Goal: Task Accomplishment & Management: Manage account settings

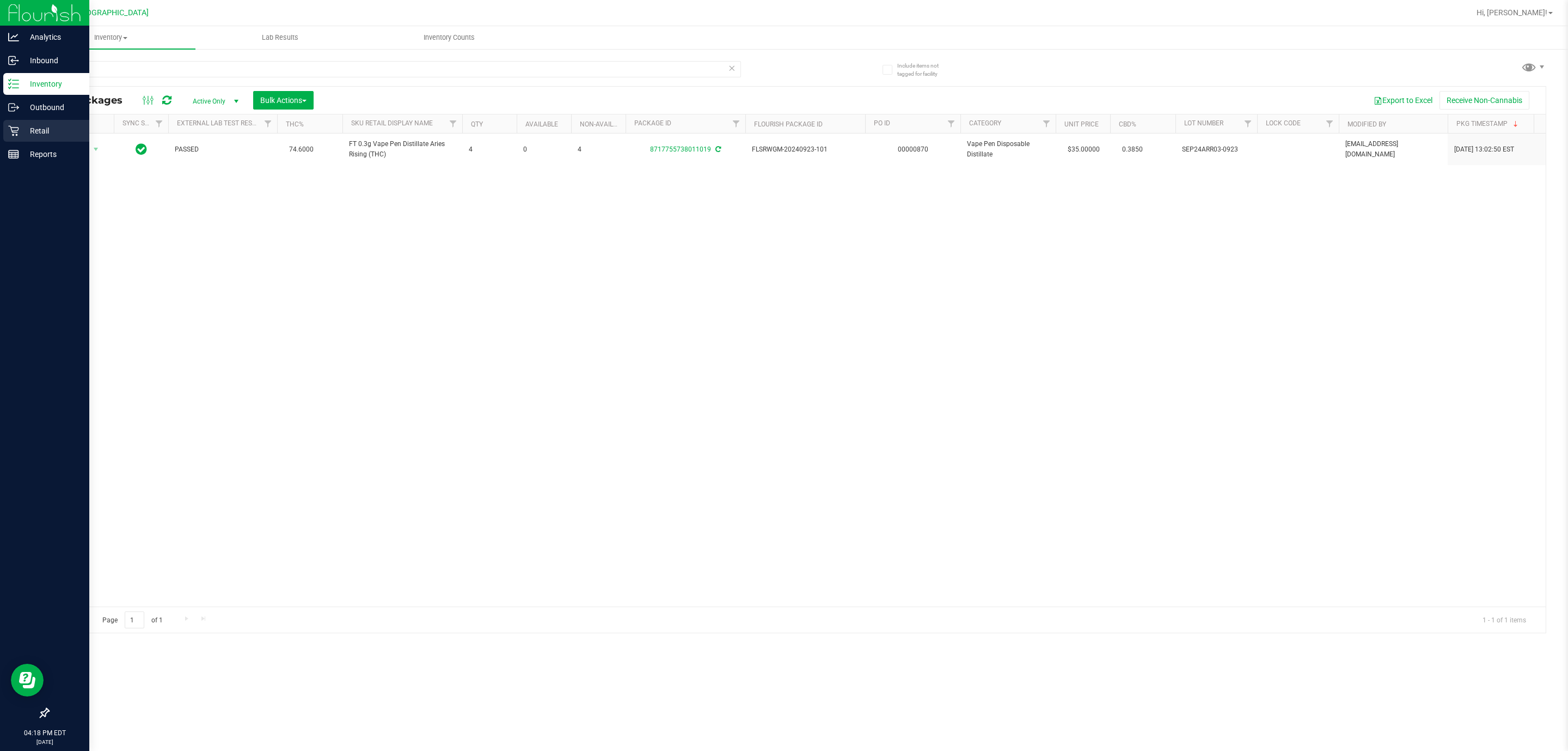
click at [31, 133] on p "Retail" at bounding box center [51, 130] width 65 height 13
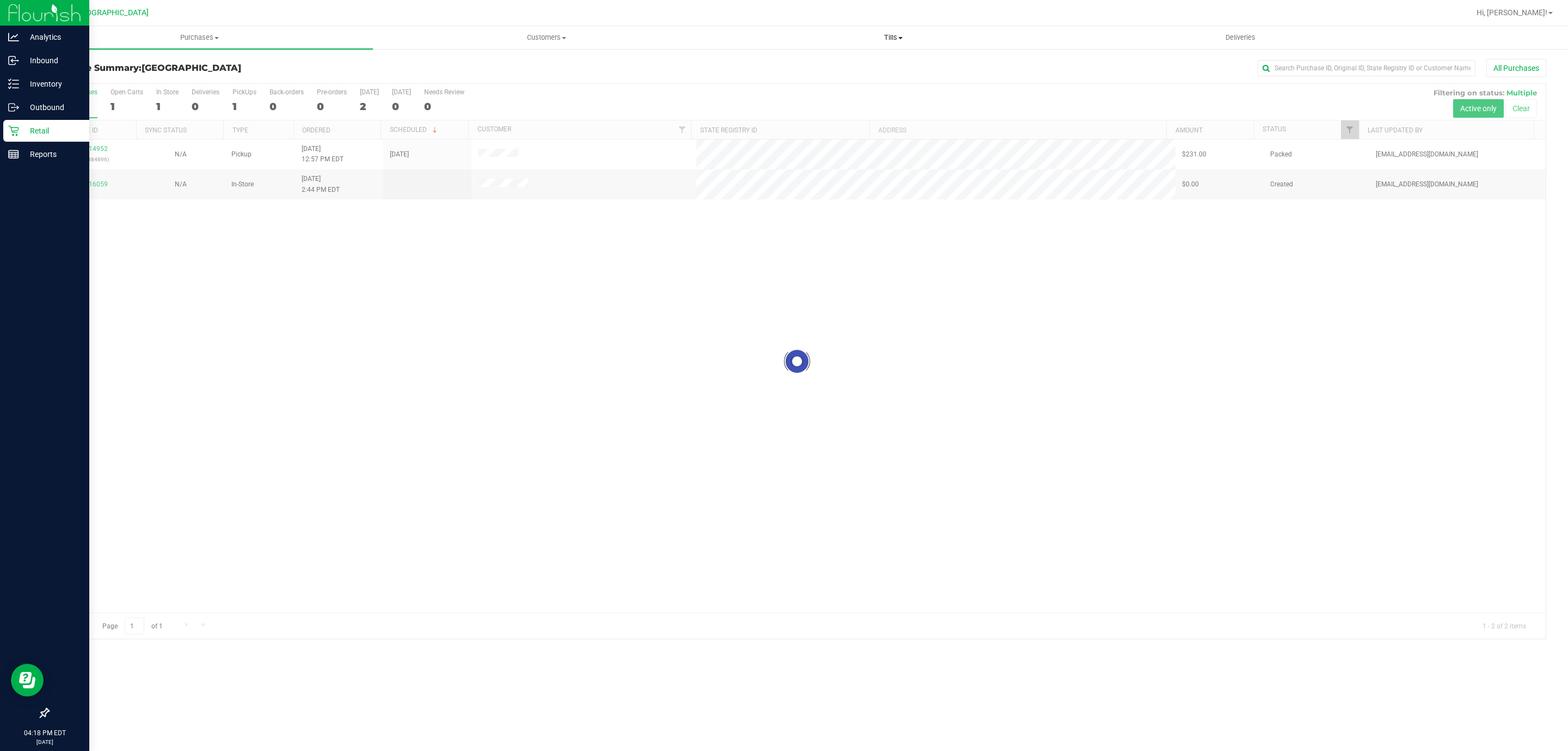
click at [891, 38] on span "Tills" at bounding box center [893, 37] width 346 height 10
click at [803, 67] on li "Manage tills" at bounding box center [893, 65] width 347 height 13
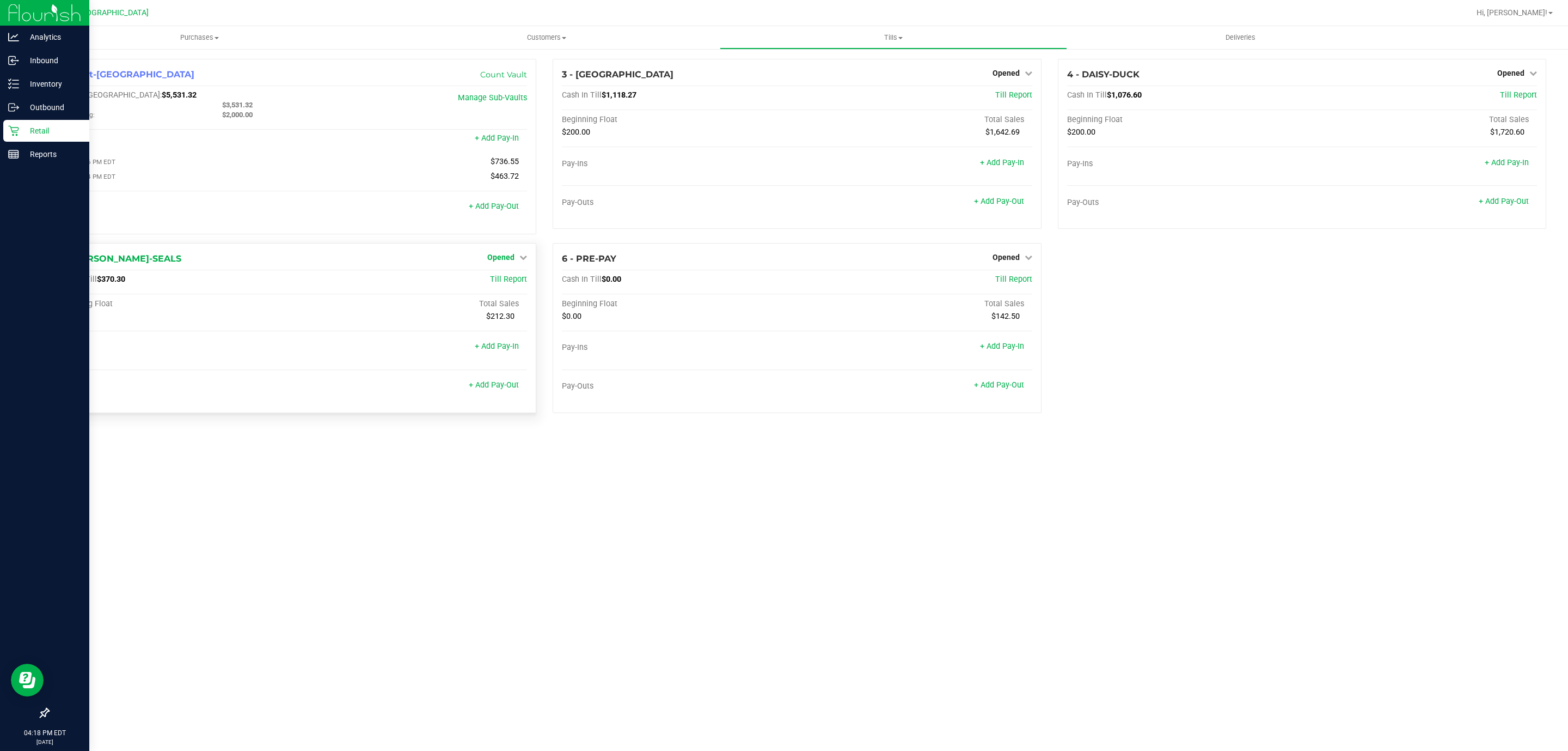
click at [506, 261] on span "Opened" at bounding box center [501, 257] width 27 height 9
click at [503, 284] on link "Close Till" at bounding box center [502, 279] width 30 height 9
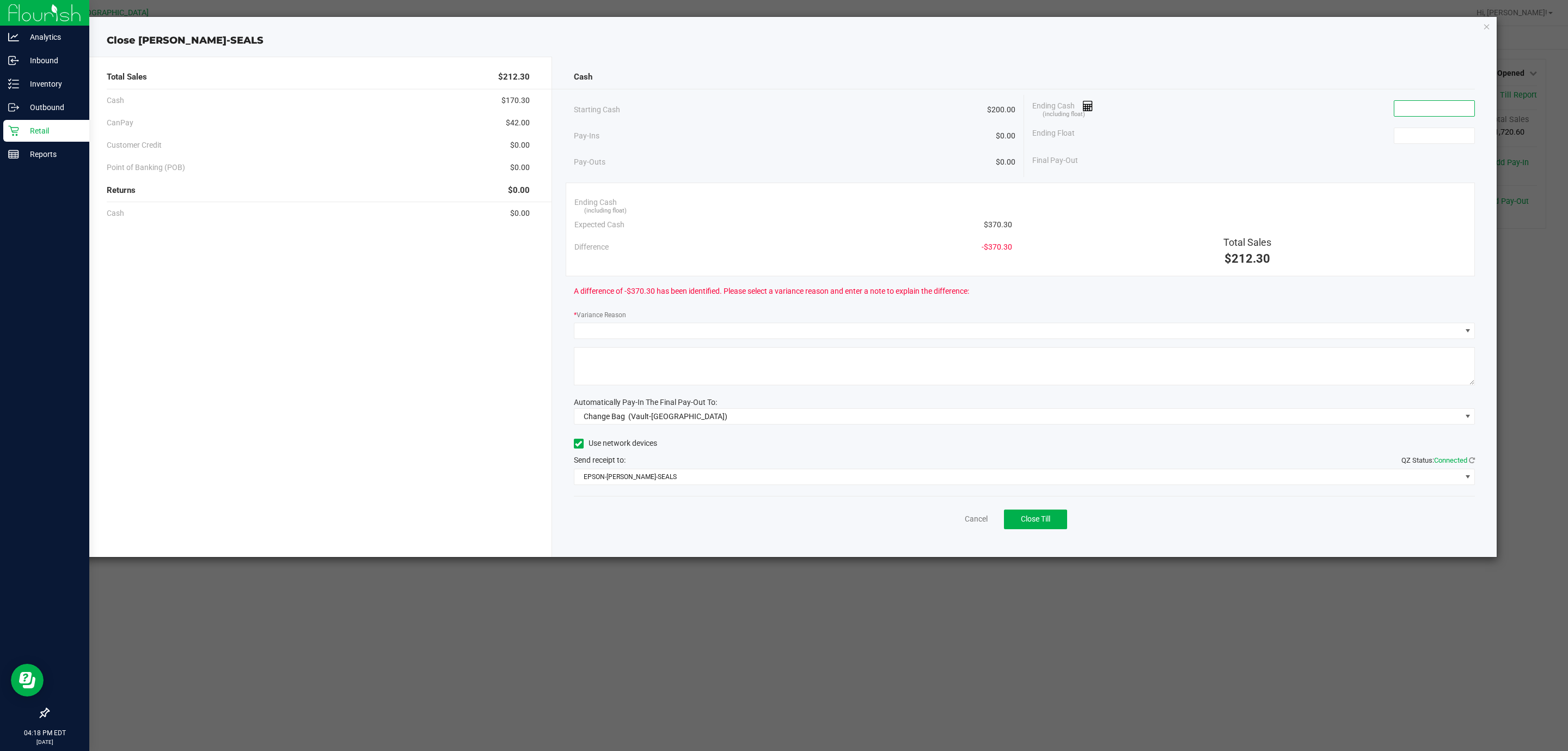
click at [1436, 110] on input at bounding box center [1435, 108] width 80 height 15
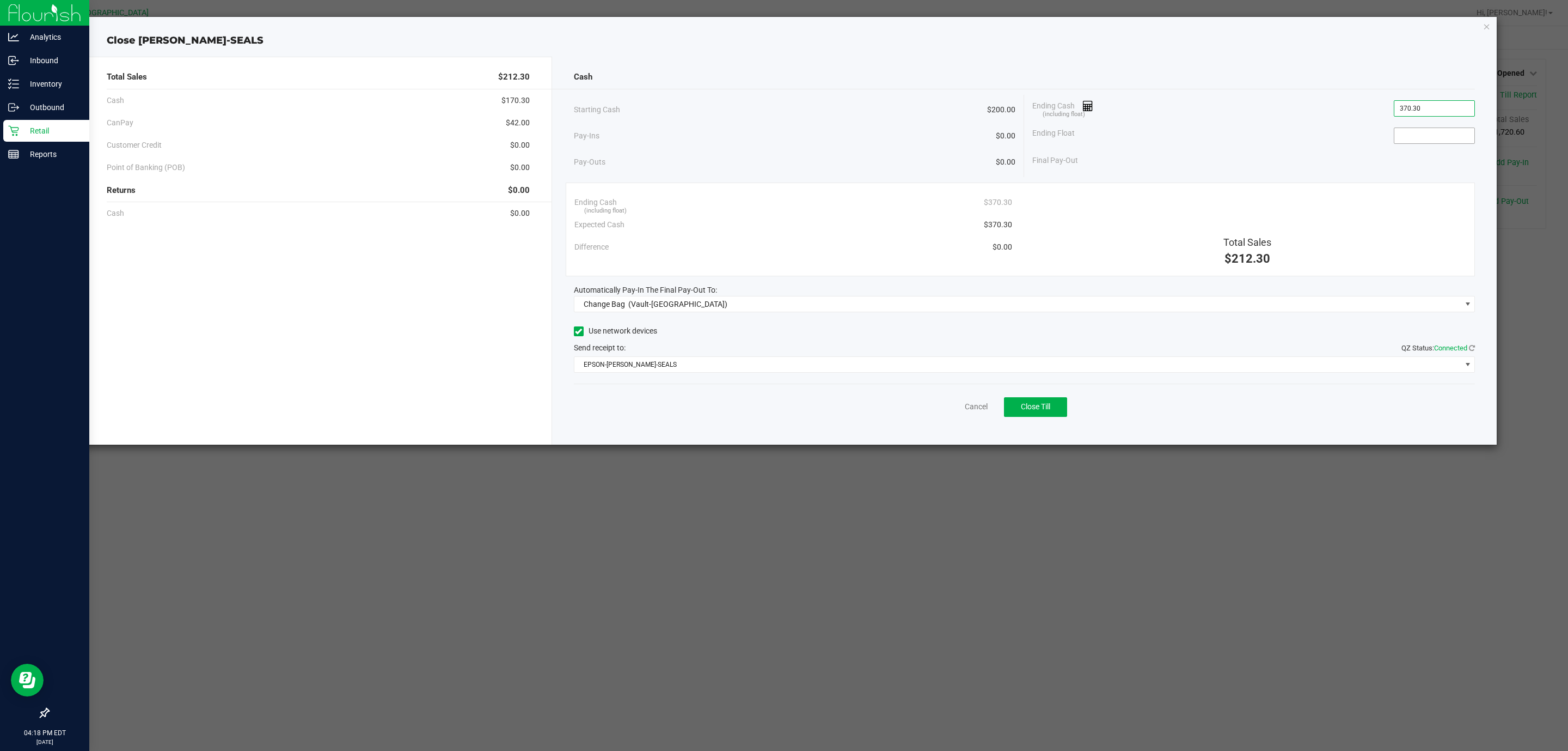
type input "$370.30"
click at [1412, 131] on span at bounding box center [1434, 136] width 81 height 17
click at [1418, 143] on input at bounding box center [1435, 136] width 80 height 15
type input "$200.00"
drag, startPoint x: 1335, startPoint y: 114, endPoint x: 1346, endPoint y: 113, distance: 11.0
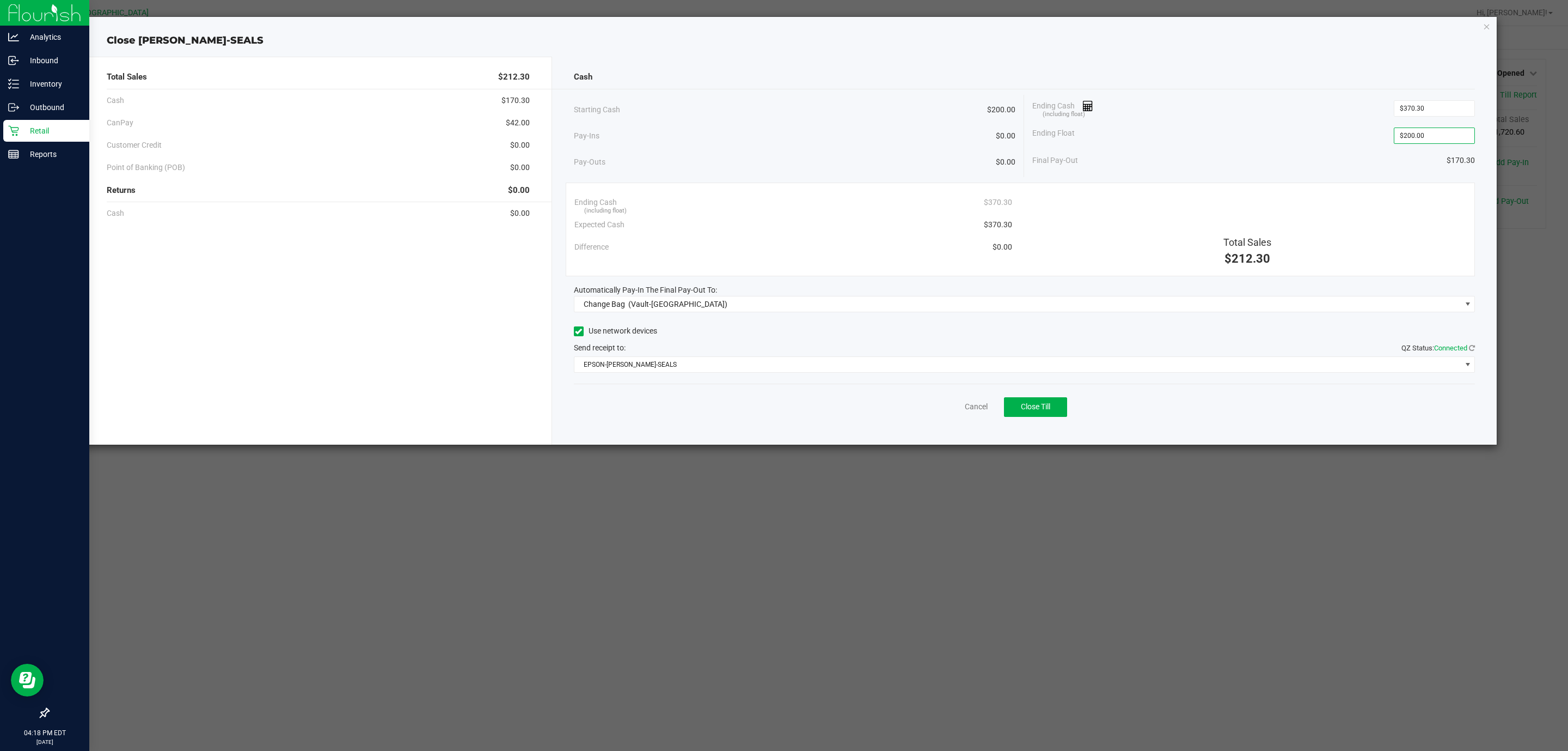
click at [1340, 113] on div "Ending Cash (including float) $370.30" at bounding box center [1253, 108] width 443 height 27
click at [658, 310] on div "Change Bag (Vault-Deerfield Beach)" at bounding box center [653, 304] width 149 height 20
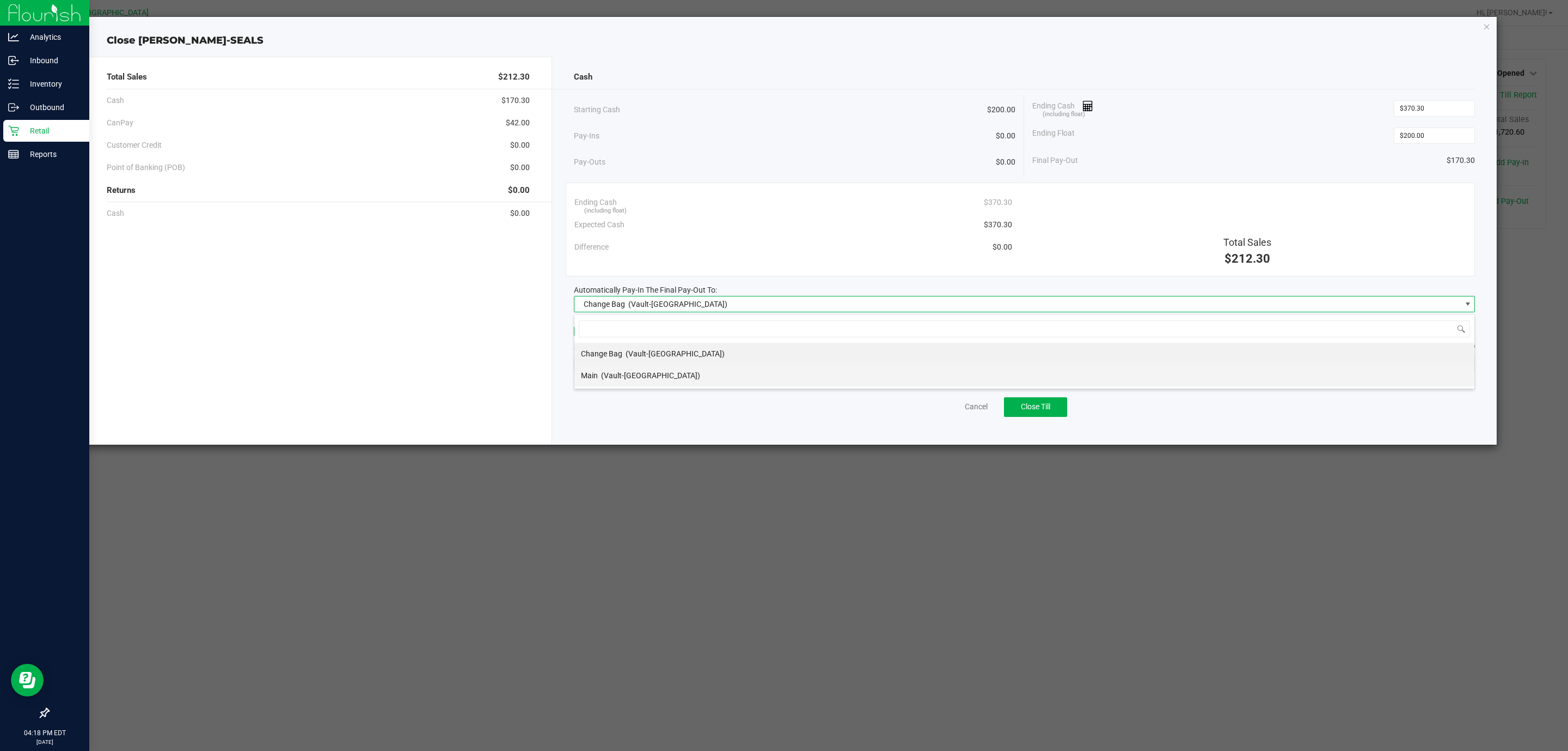
scroll to position [17, 902]
click at [654, 378] on span "(Vault-Deerfield Beach)" at bounding box center [650, 376] width 99 height 9
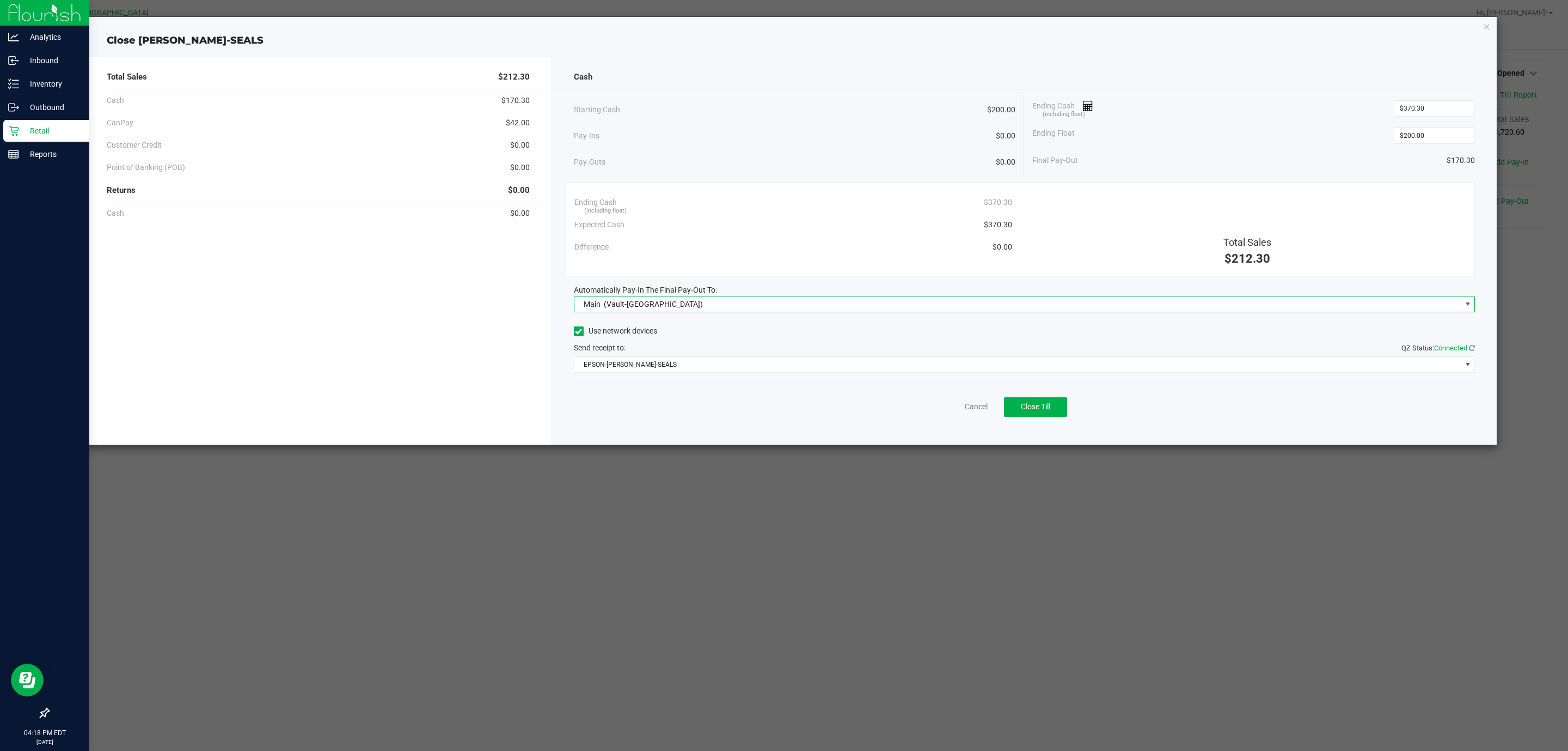
click at [761, 131] on div "Pay-Ins $0.00" at bounding box center [795, 136] width 442 height 23
click at [649, 358] on span "EPSON-[PERSON_NAME]-SEALS" at bounding box center [1018, 364] width 887 height 15
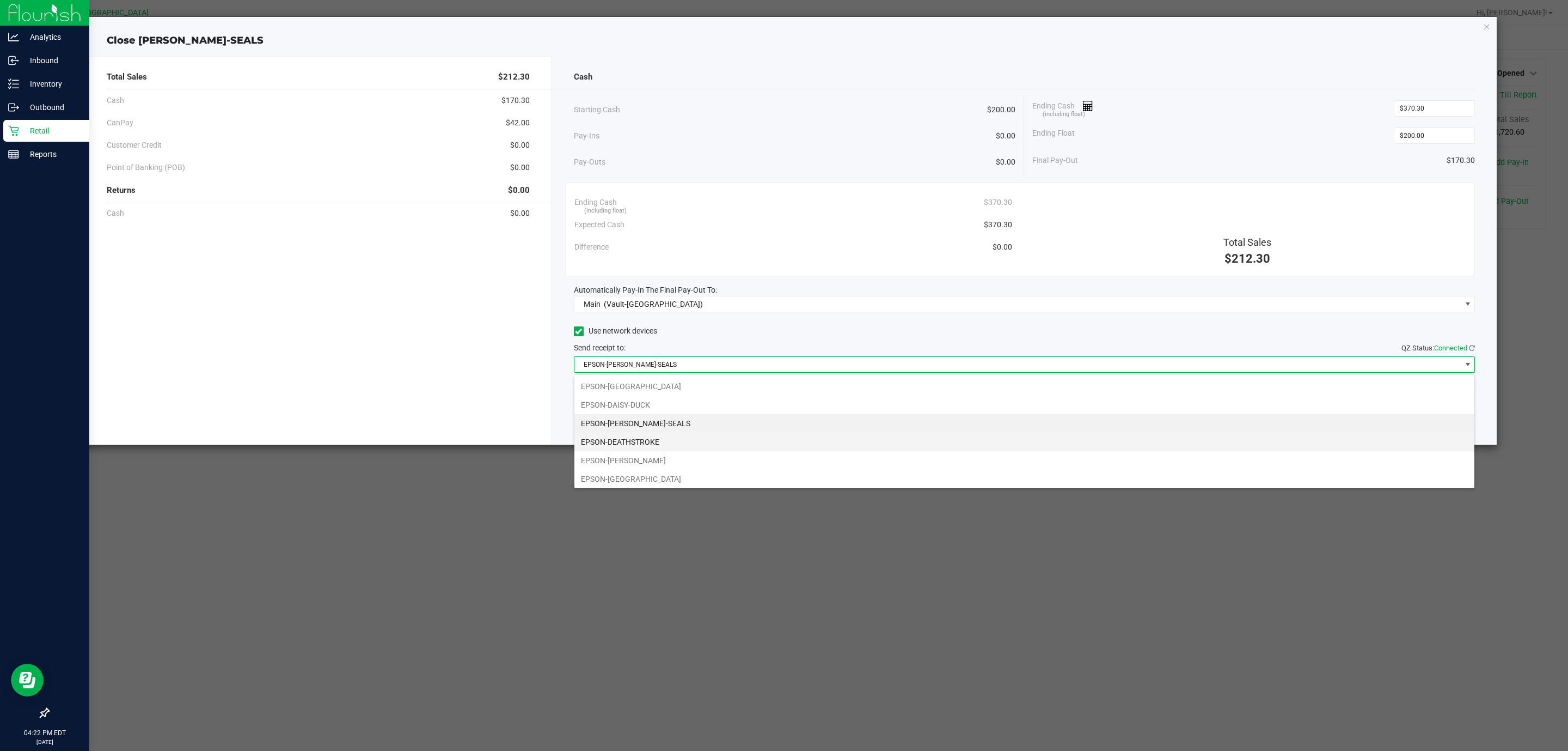
click at [644, 440] on li "EPSON-DEATHSTROKE" at bounding box center [1024, 441] width 900 height 18
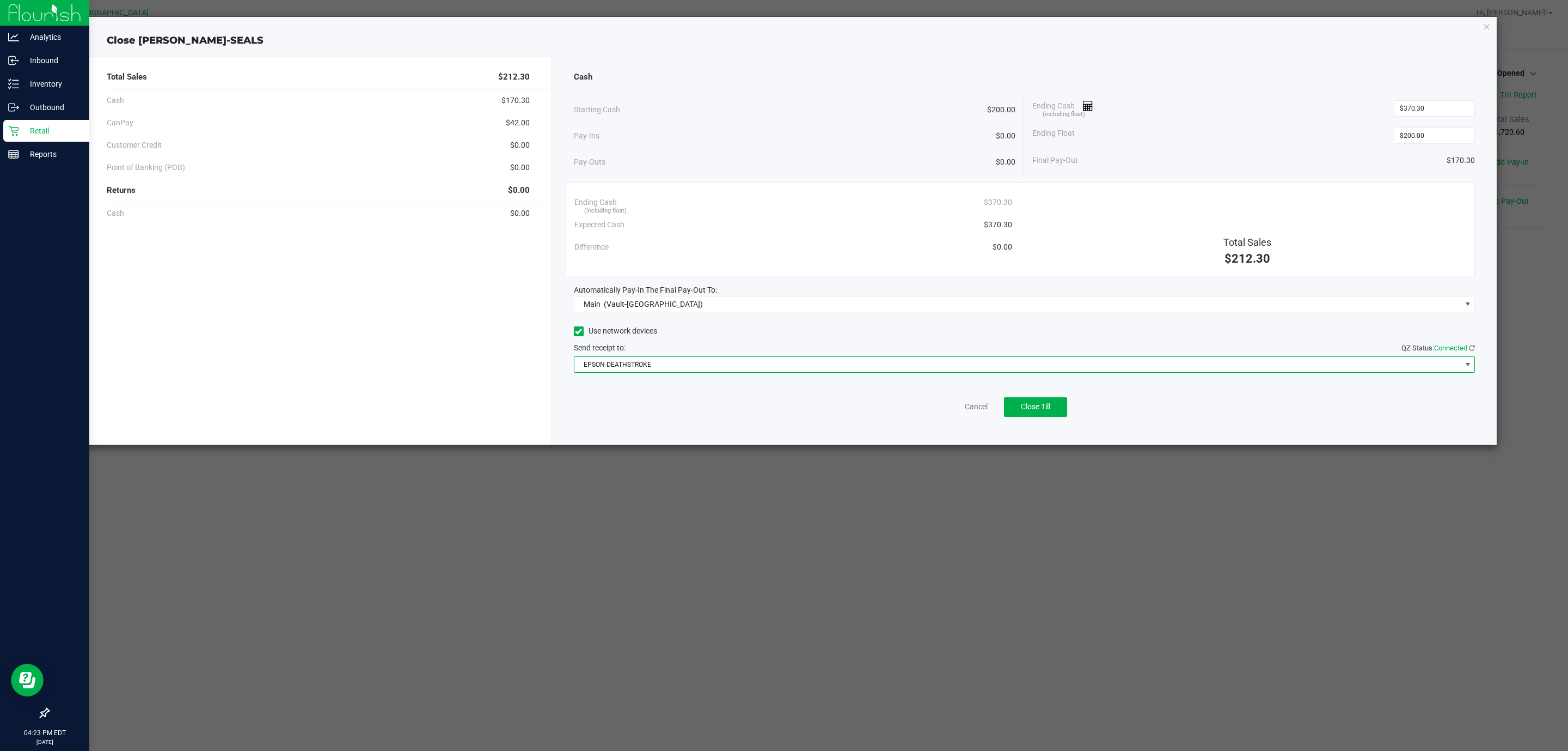
click at [723, 512] on ngb-modal-window "Close DAN-SEALS Total Sales $212.30 Cash $170.30 CanPay $42.00 Customer Credit …" at bounding box center [788, 376] width 1576 height 751
click at [1049, 411] on span "Close Till" at bounding box center [1035, 407] width 30 height 9
click at [1486, 23] on icon "button" at bounding box center [1487, 26] width 8 height 13
